Goal: Transaction & Acquisition: Purchase product/service

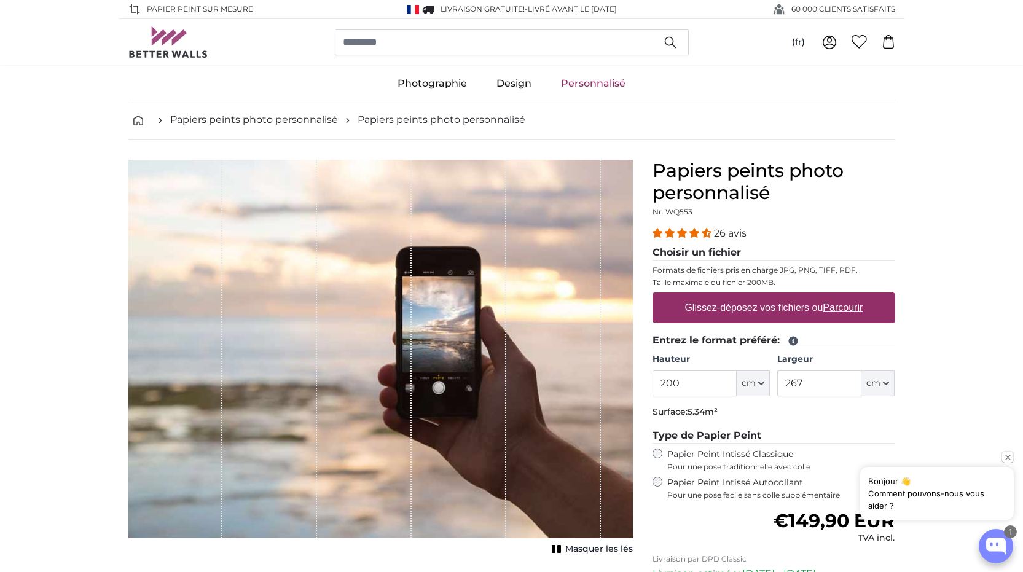
click at [827, 307] on u "Parcourir" at bounding box center [843, 307] width 40 height 10
click at [827, 296] on input "Glissez-déposez vos fichiers ou Parcourir" at bounding box center [773, 294] width 243 height 4
type input "**********"
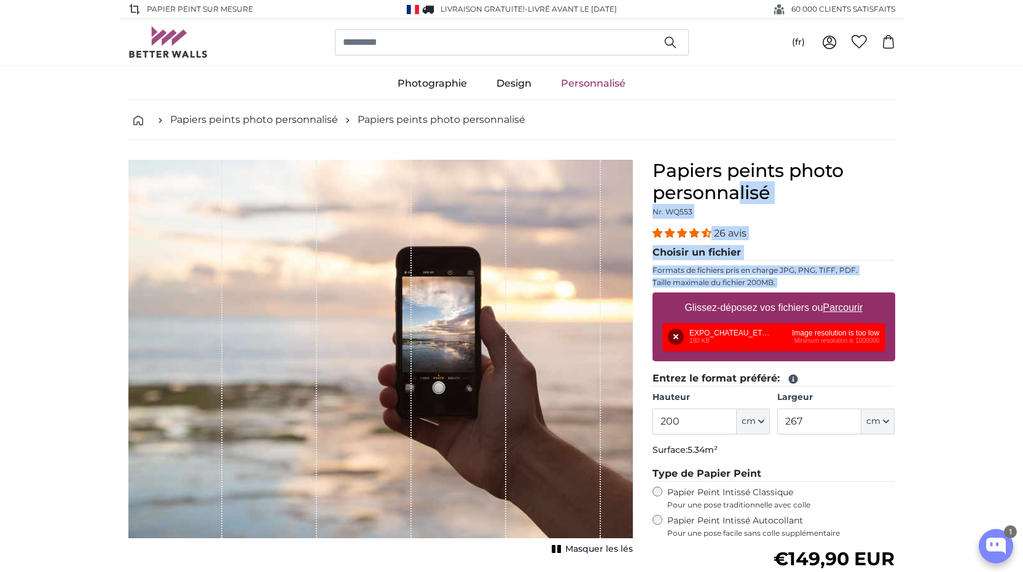
drag, startPoint x: 724, startPoint y: 339, endPoint x: 459, endPoint y: 318, distance: 266.2
click at [459, 318] on product-detail "Annuler Recadrer l'image Masquer les lés Papiers peints photo personnalisé Nr. …" at bounding box center [512, 444] width 786 height 609
click at [702, 338] on div "Supprimer Réessayer Supprimer Télécharger Annuler Réessayer Supprimer EXPO_CHAT…" at bounding box center [773, 337] width 223 height 28
drag, startPoint x: 702, startPoint y: 338, endPoint x: 510, endPoint y: 350, distance: 192.0
click at [510, 350] on product-detail "Annuler Recadrer l'image Masquer les lés Papiers peints photo personnalisé Nr. …" at bounding box center [512, 444] width 786 height 609
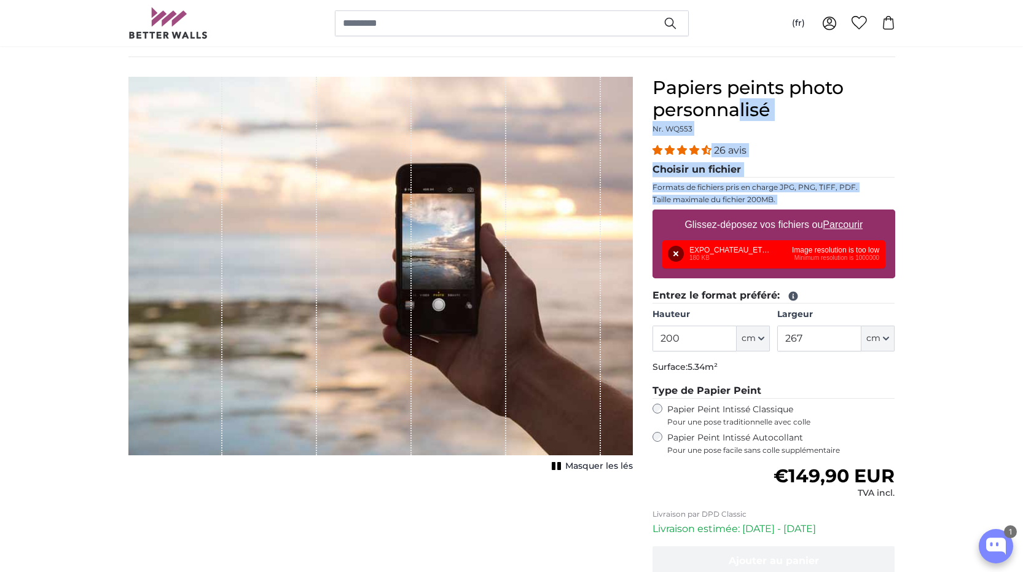
scroll to position [61, 0]
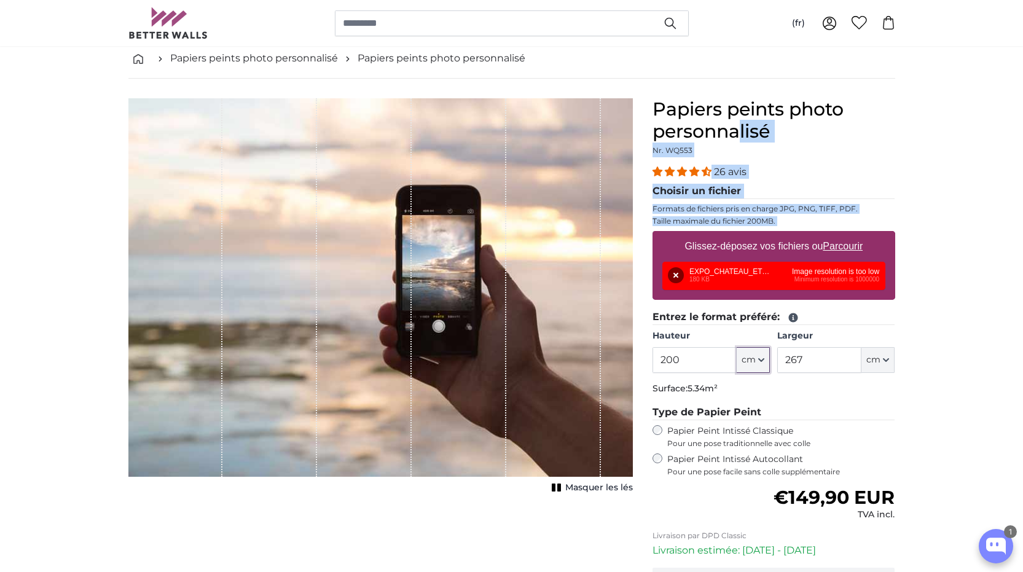
click at [760, 361] on icon "button" at bounding box center [761, 360] width 6 height 6
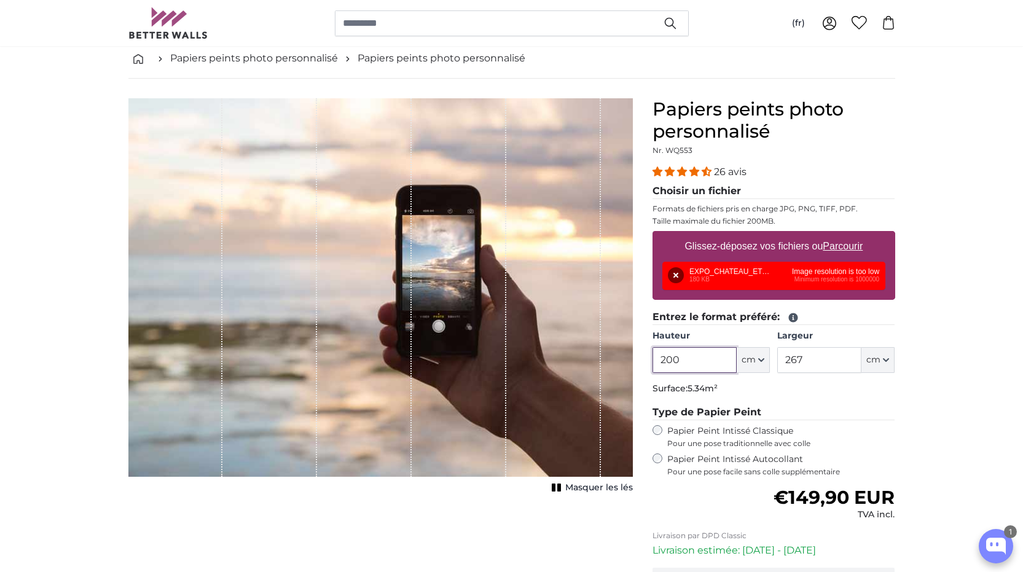
click at [700, 365] on input "200" at bounding box center [694, 360] width 84 height 26
drag, startPoint x: 700, startPoint y: 365, endPoint x: 652, endPoint y: 362, distance: 48.0
click at [652, 362] on input "200" at bounding box center [694, 360] width 84 height 26
type input "100"
click at [819, 366] on input "267" at bounding box center [819, 360] width 84 height 26
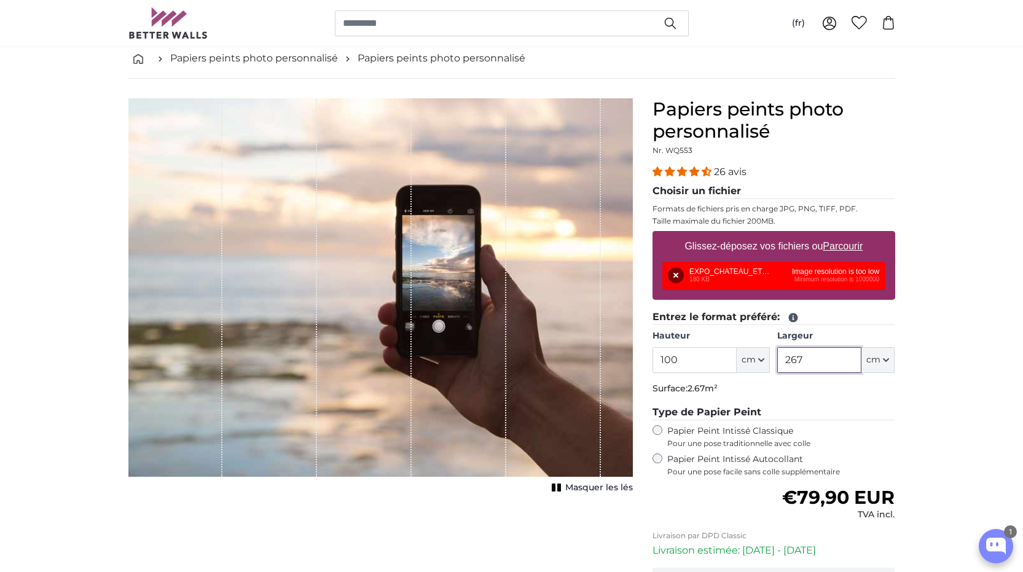
drag, startPoint x: 816, startPoint y: 359, endPoint x: 781, endPoint y: 361, distance: 34.4
click at [781, 361] on input "267" at bounding box center [819, 360] width 84 height 26
type input "100"
click at [804, 390] on p "Surface: 1.00m²" at bounding box center [773, 389] width 243 height 12
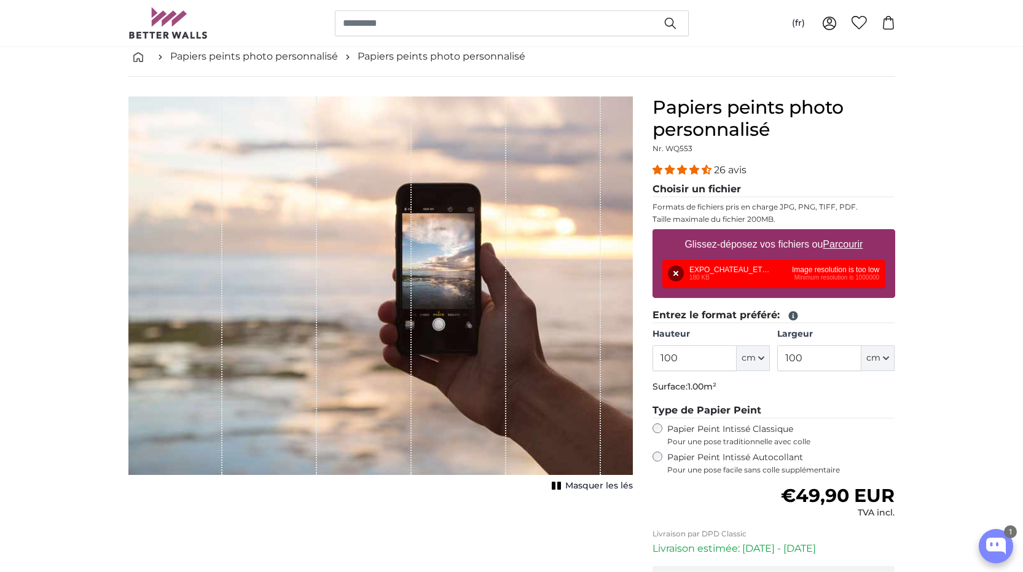
scroll to position [61, 0]
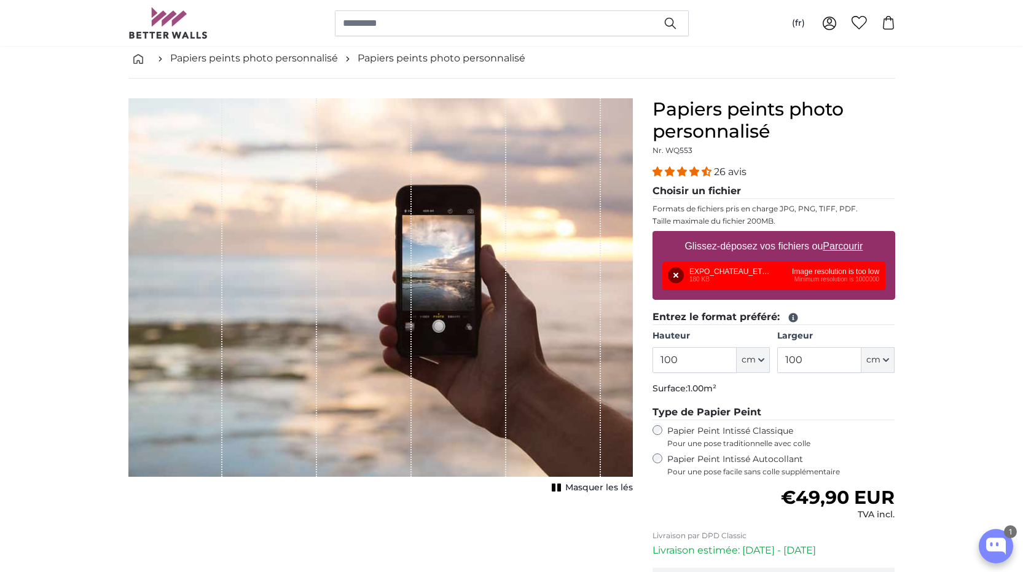
click at [737, 276] on div "Supprimer Réessayer Supprimer Télécharger Annuler Réessayer Supprimer EXPO_CHAT…" at bounding box center [773, 276] width 223 height 28
